Goal: Find specific page/section: Find specific page/section

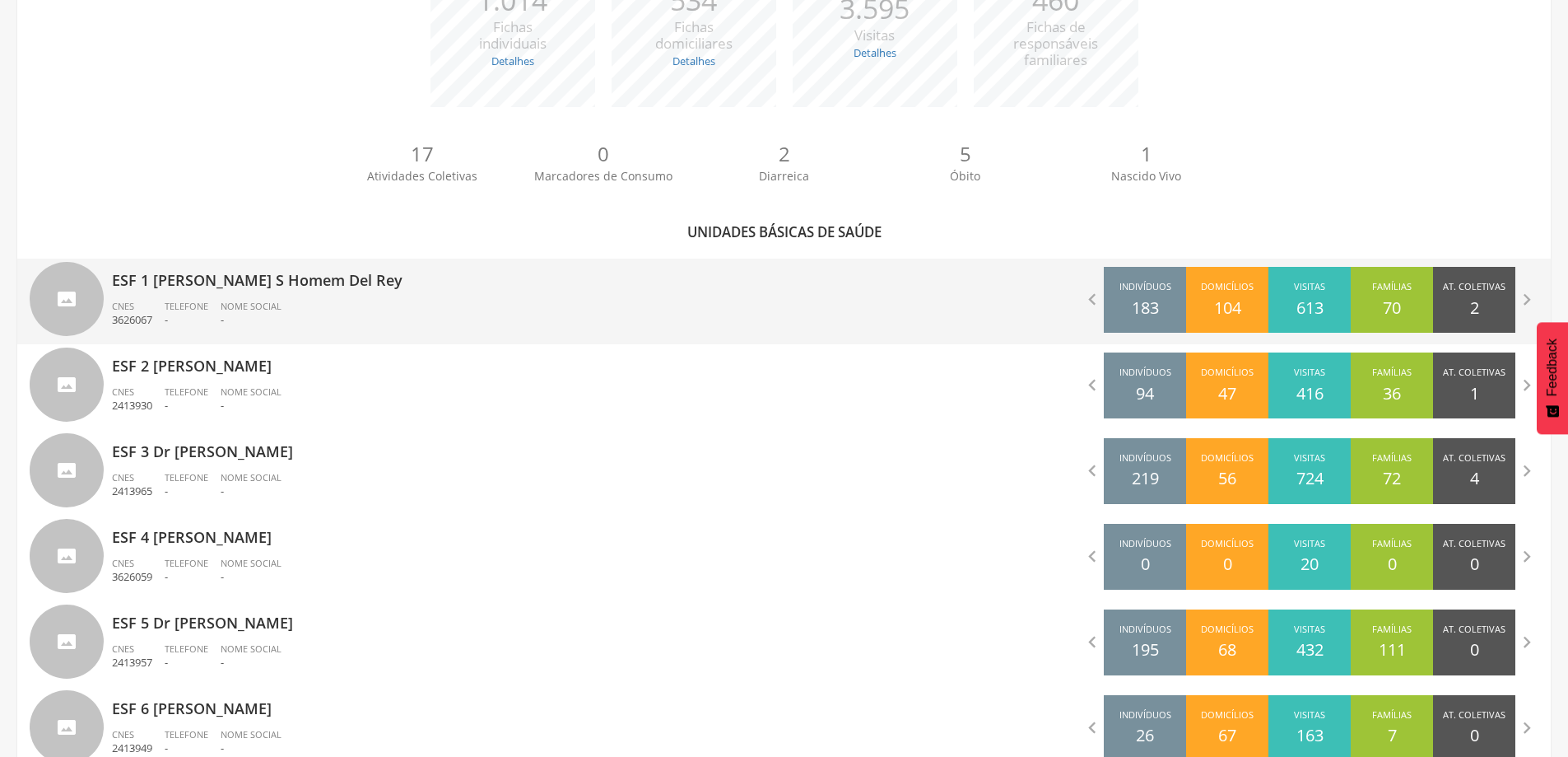
scroll to position [412, 0]
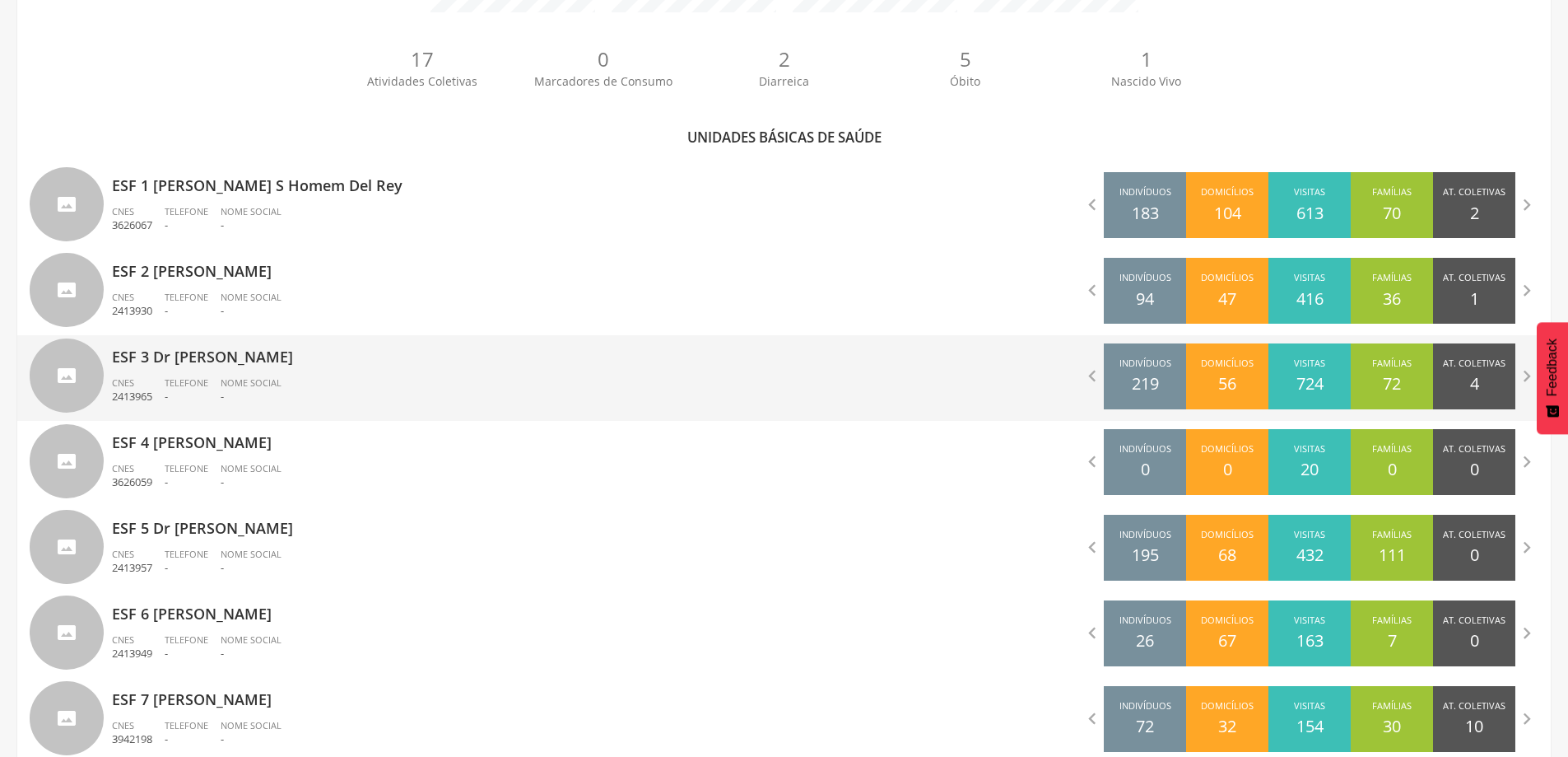
click at [206, 393] on p "-" at bounding box center [186, 396] width 44 height 15
type input "**********"
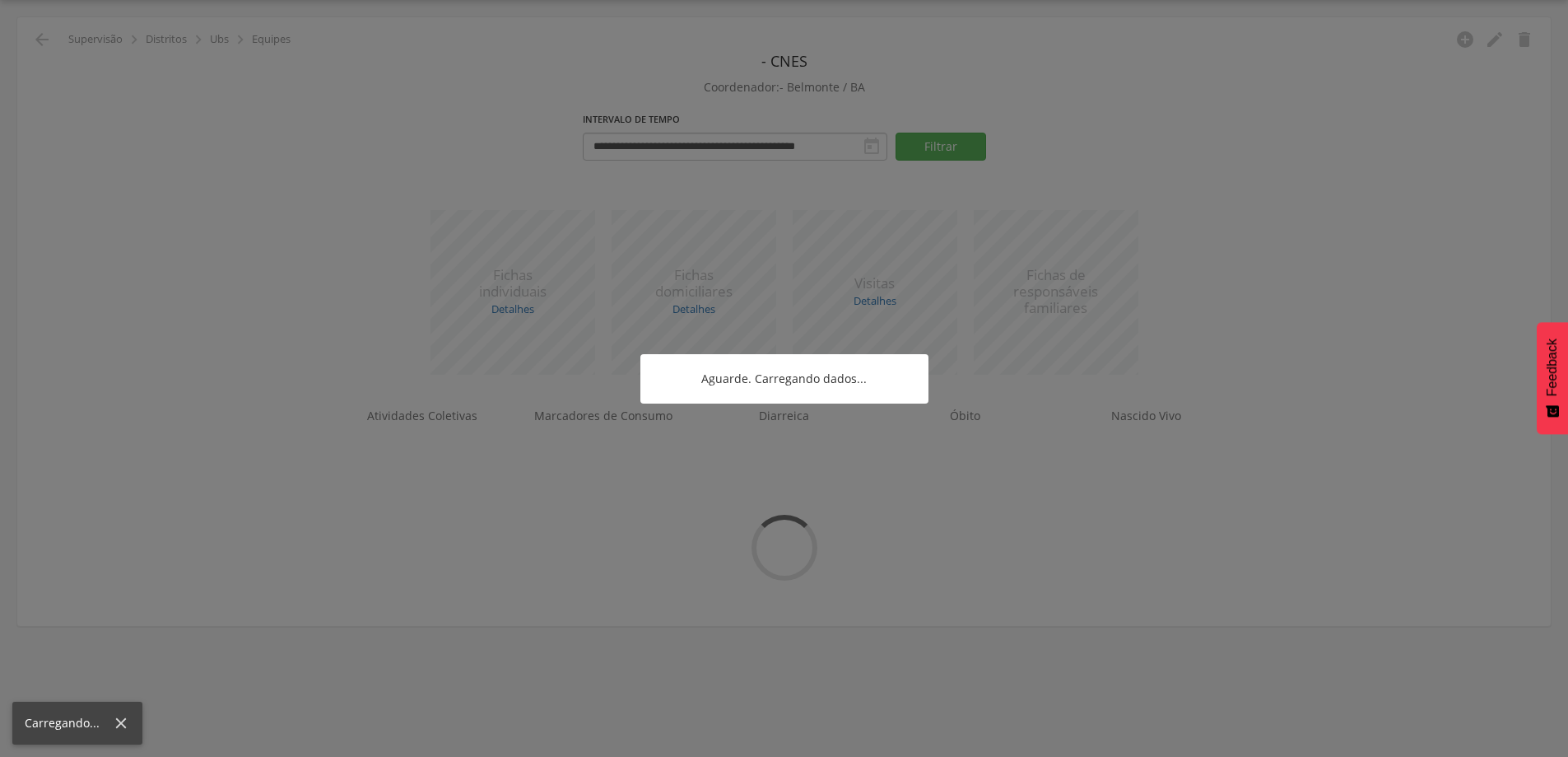
scroll to position [49, 0]
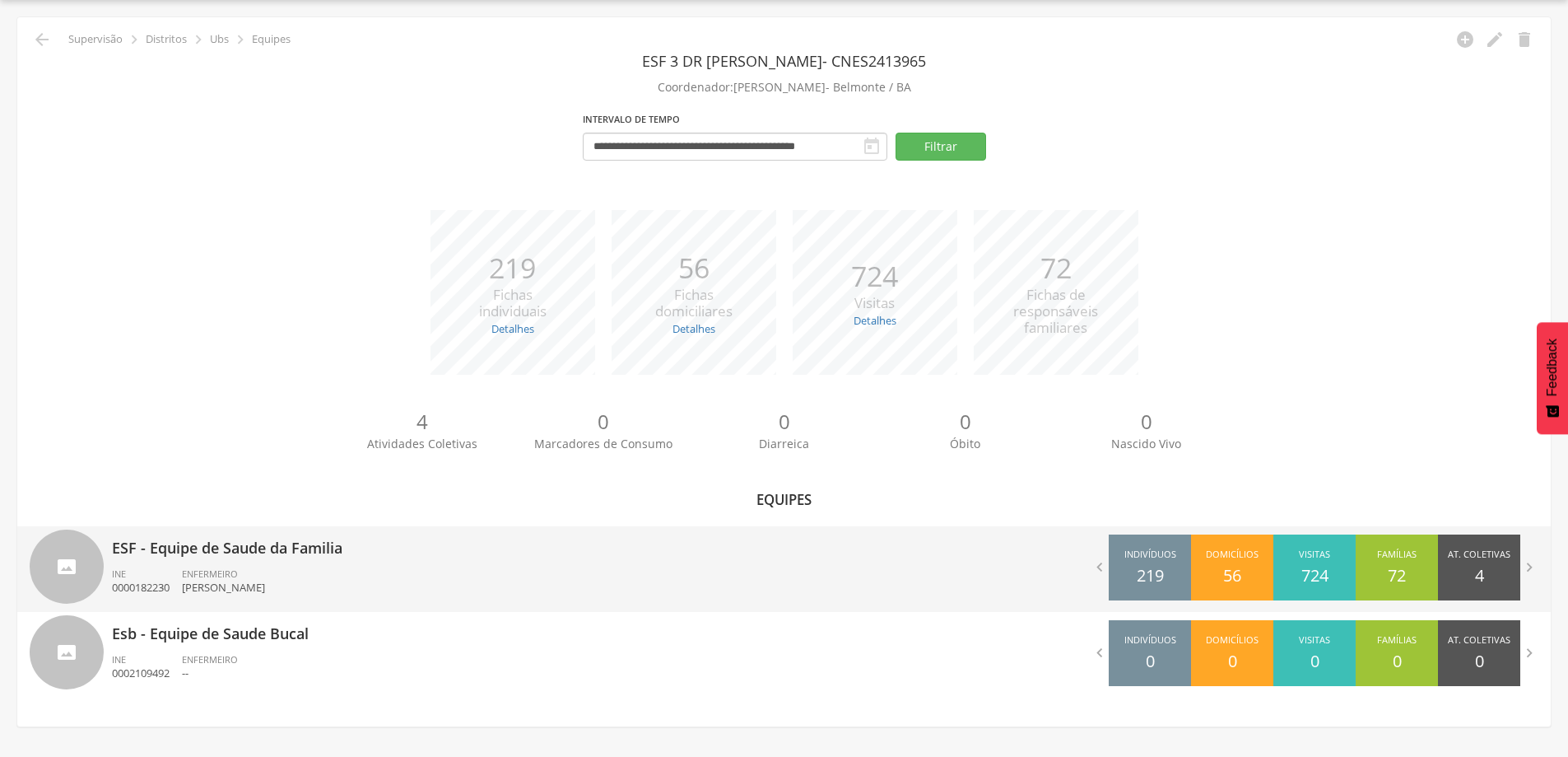
click at [174, 576] on div "INE 0000182230" at bounding box center [147, 581] width 70 height 28
type input "**********"
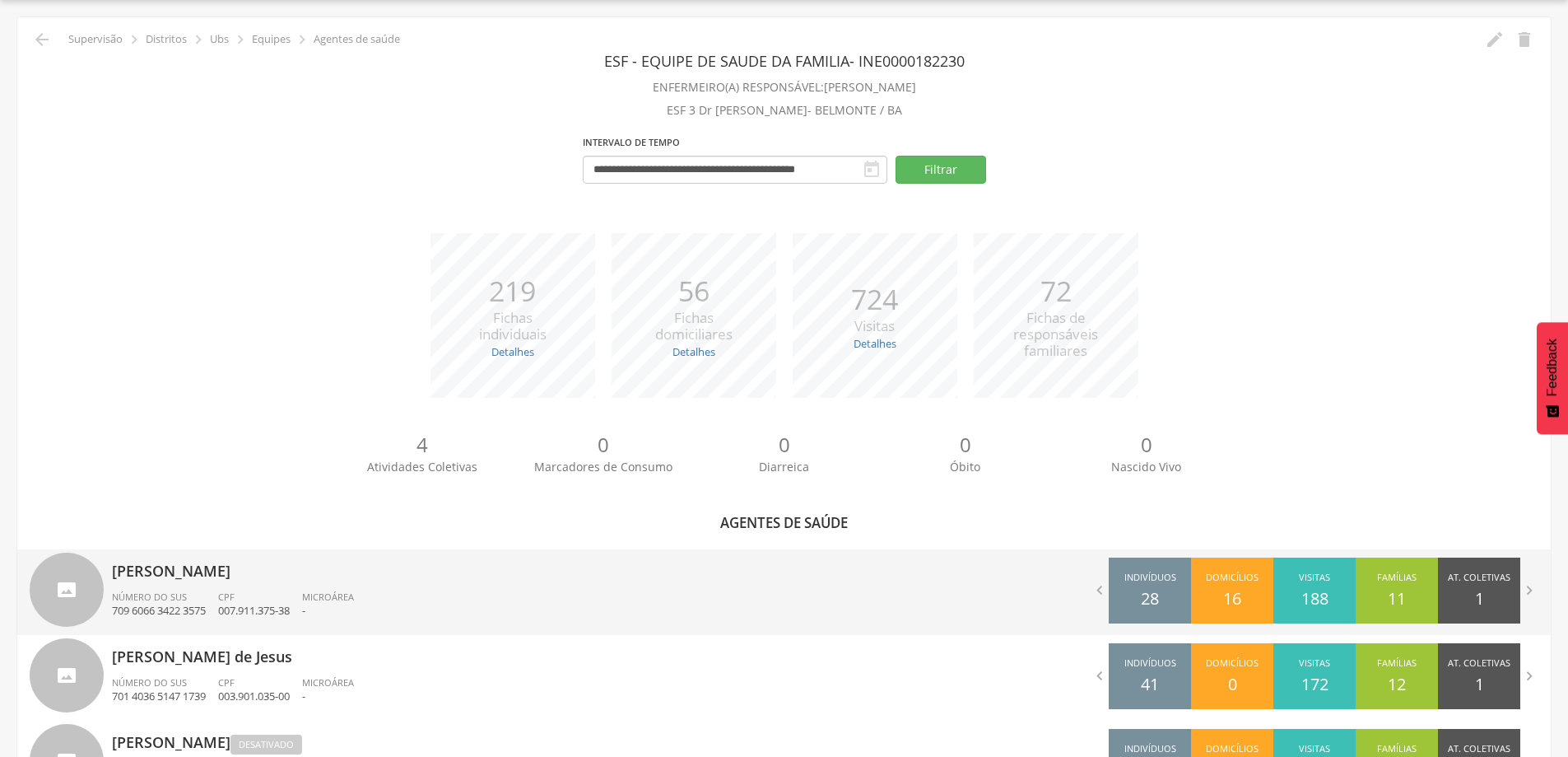
scroll to position [304, 0]
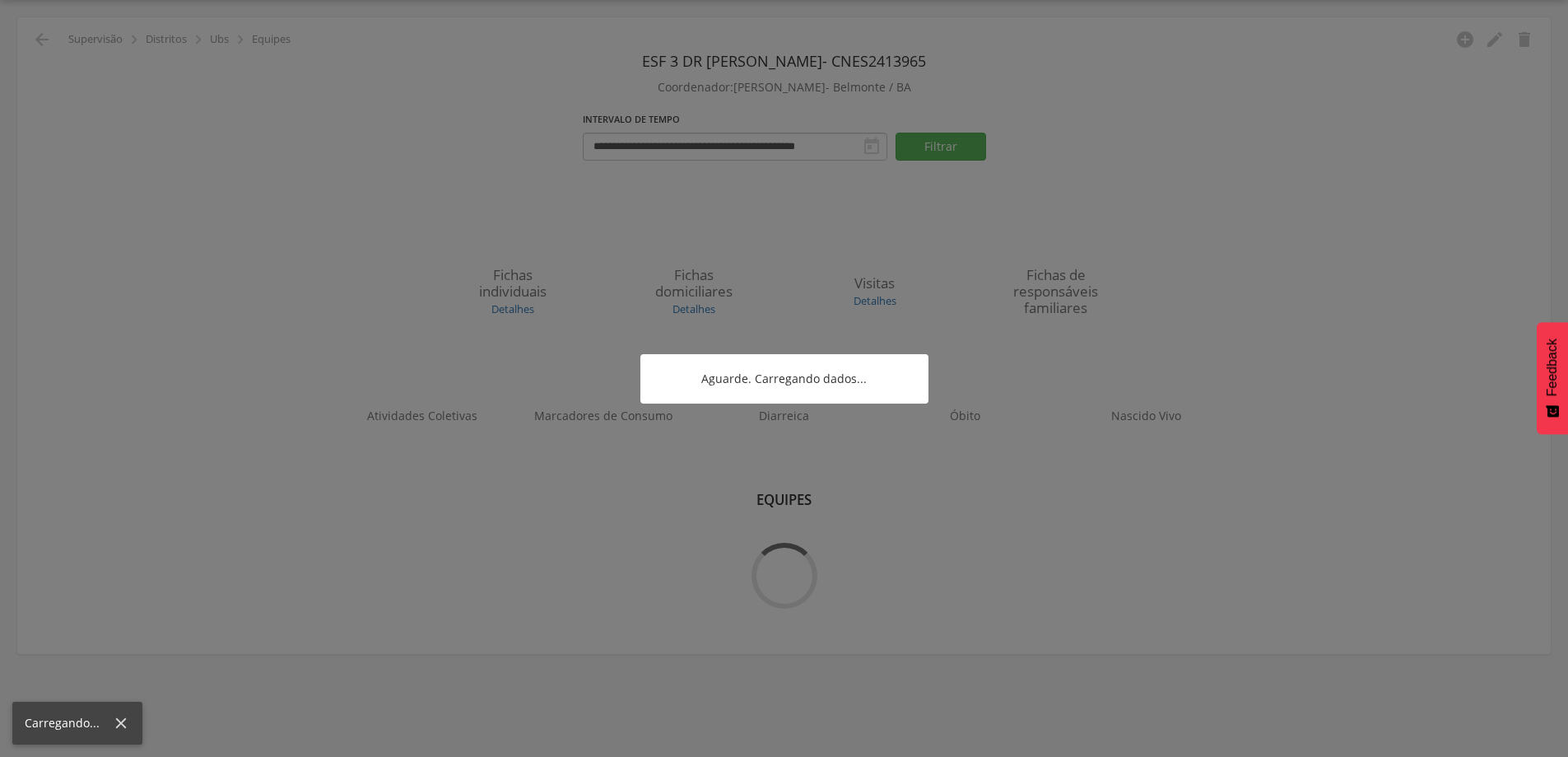
scroll to position [49, 0]
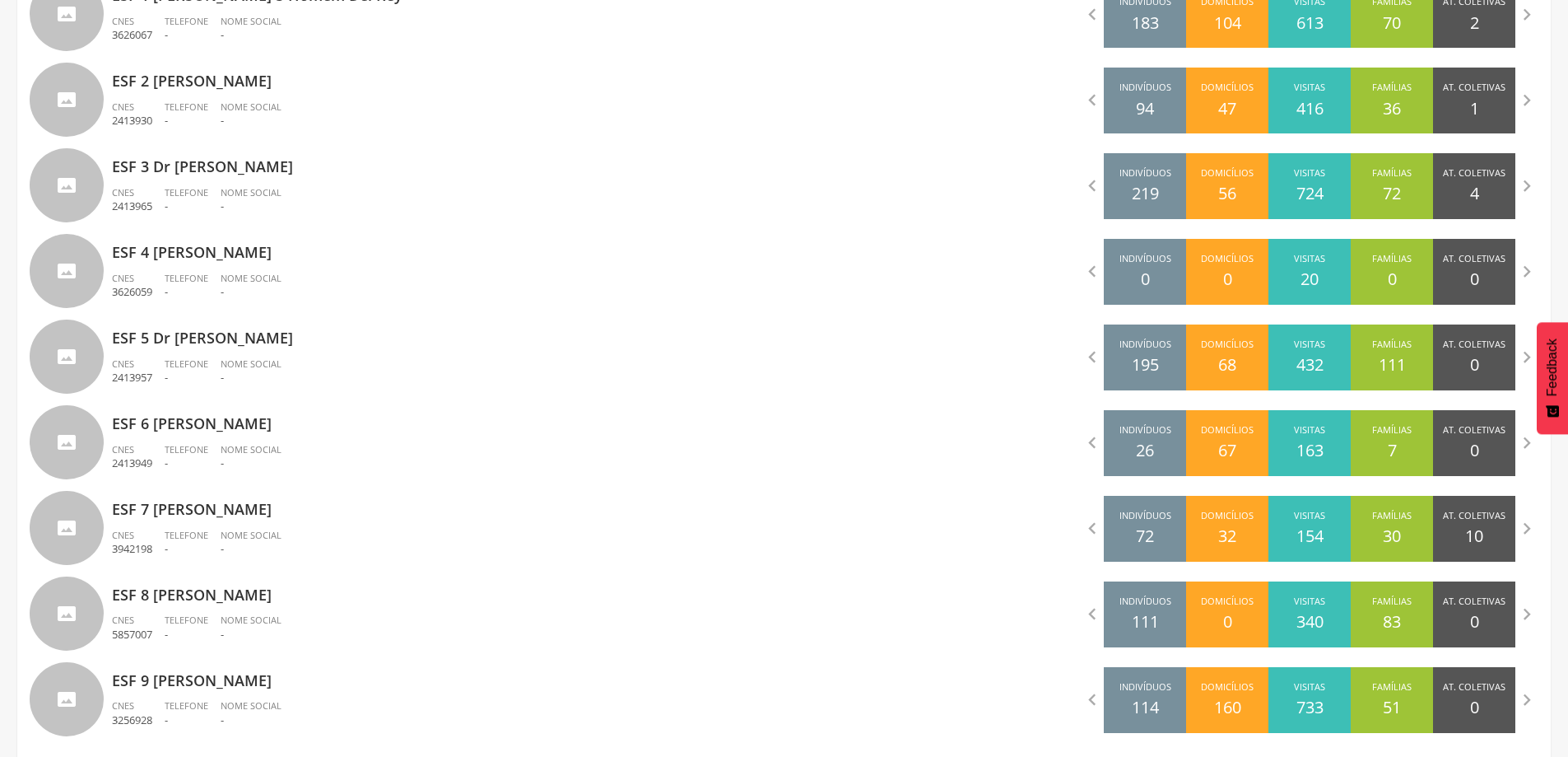
scroll to position [619, 0]
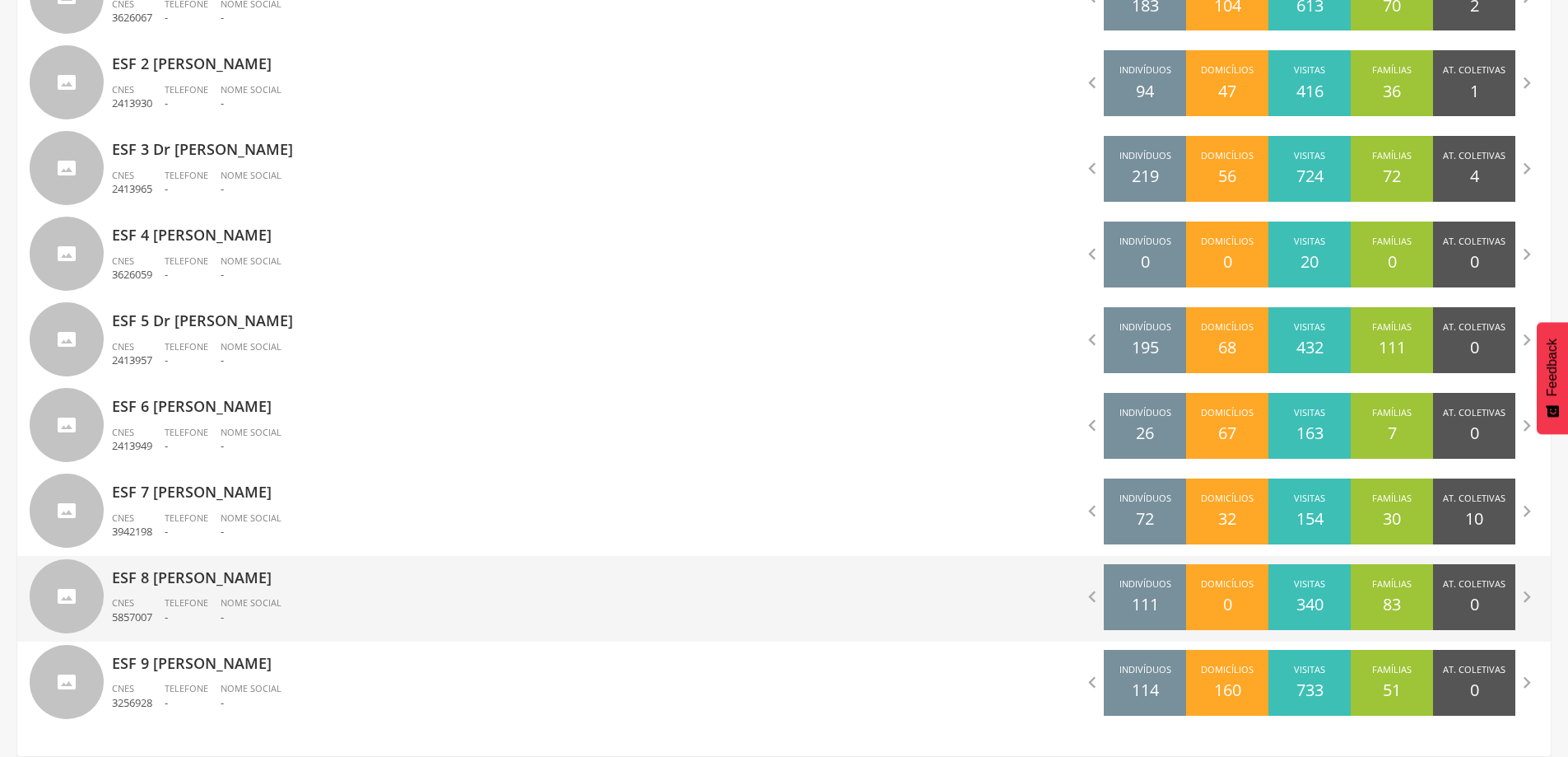
click at [244, 607] on span "Nome Social" at bounding box center [251, 602] width 61 height 13
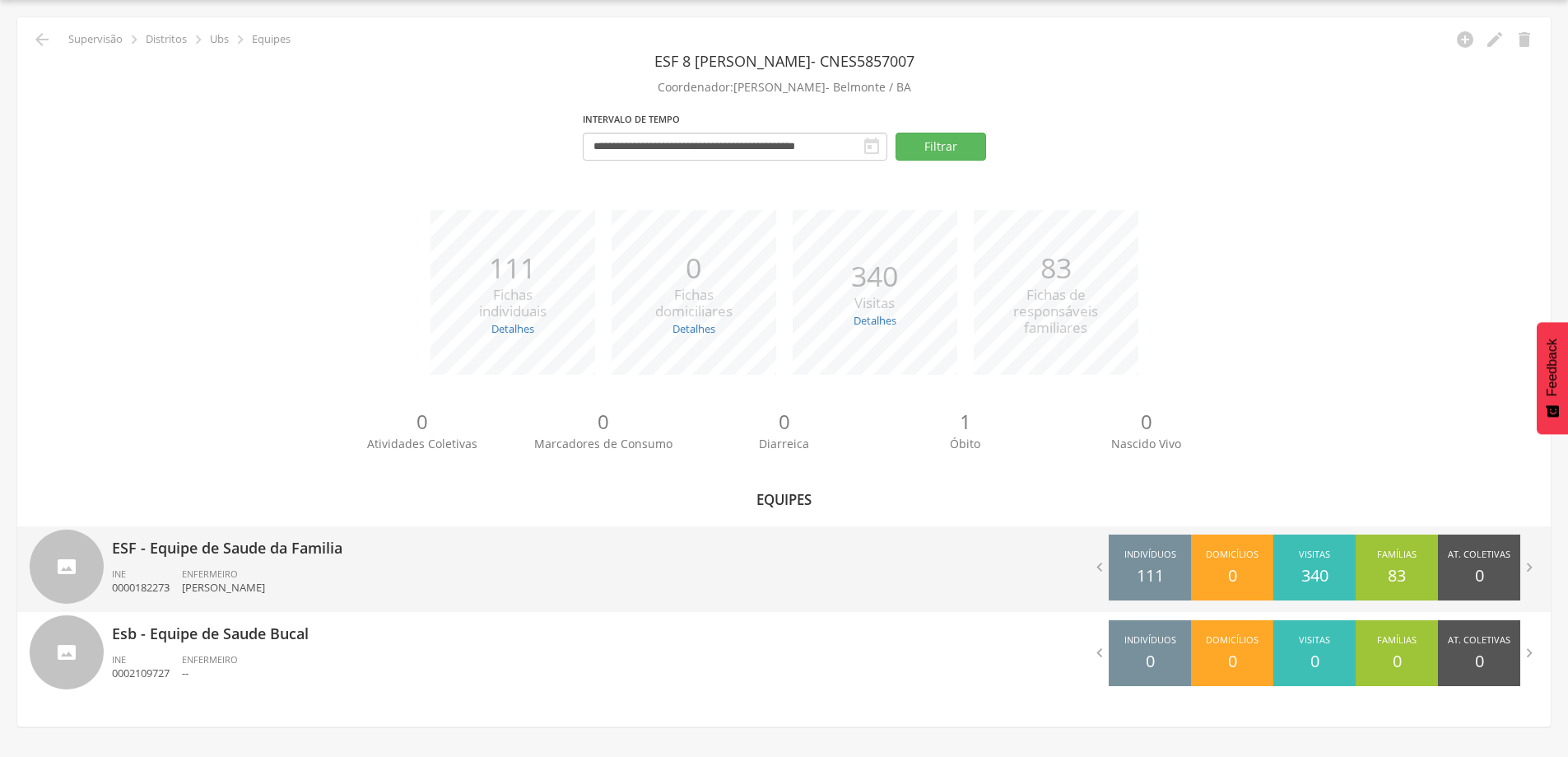
click at [265, 589] on p "[PERSON_NAME]" at bounding box center [223, 587] width 83 height 15
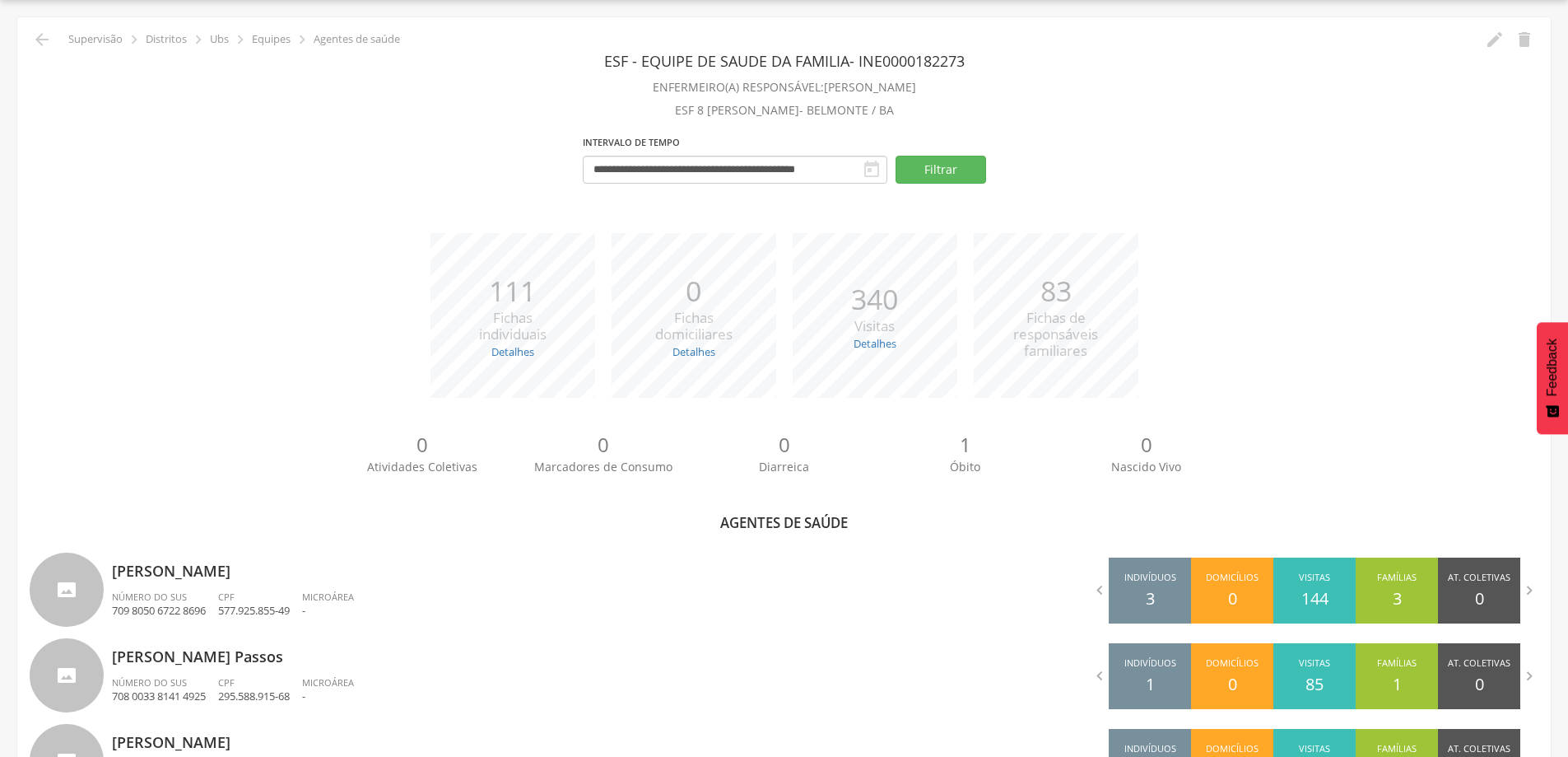
scroll to position [214, 0]
